Goal: Task Accomplishment & Management: Manage account settings

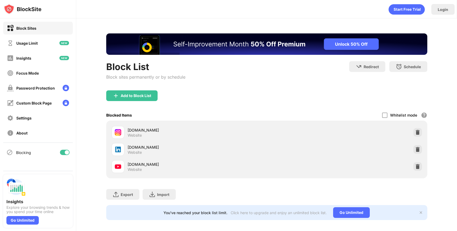
click at [63, 151] on div at bounding box center [65, 152] width 10 height 5
click at [64, 151] on div at bounding box center [62, 152] width 4 height 4
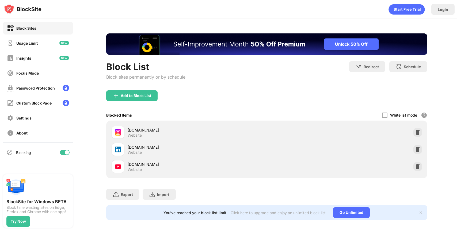
click at [63, 153] on div at bounding box center [65, 152] width 10 height 5
click at [67, 152] on div at bounding box center [65, 152] width 10 height 5
